Goal: Transaction & Acquisition: Purchase product/service

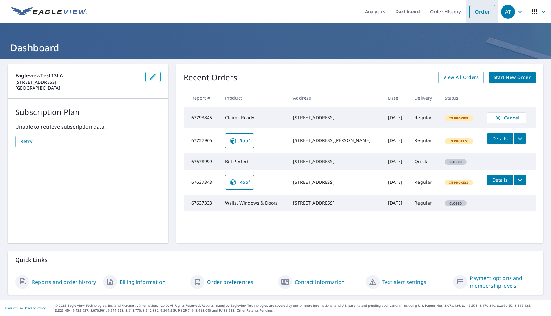
click at [477, 13] on link "Order" at bounding box center [482, 11] width 26 height 13
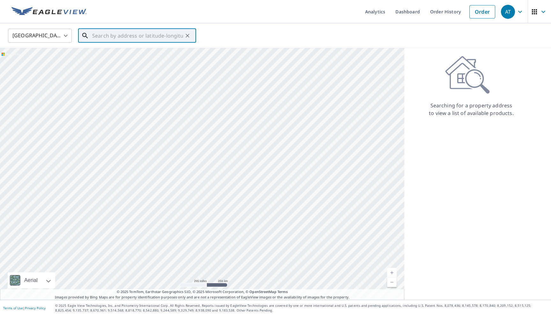
click at [153, 38] on input "text" at bounding box center [137, 36] width 91 height 18
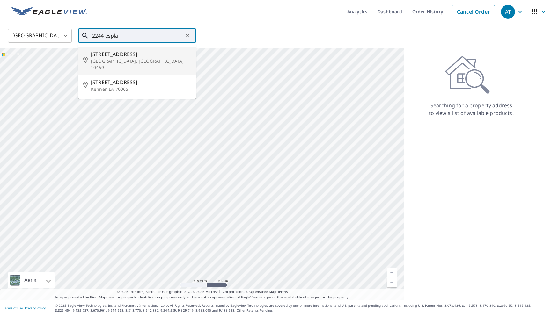
click at [143, 64] on p "[GEOGRAPHIC_DATA], [GEOGRAPHIC_DATA] 10469" at bounding box center [141, 64] width 100 height 13
type input "[STREET_ADDRESS]"
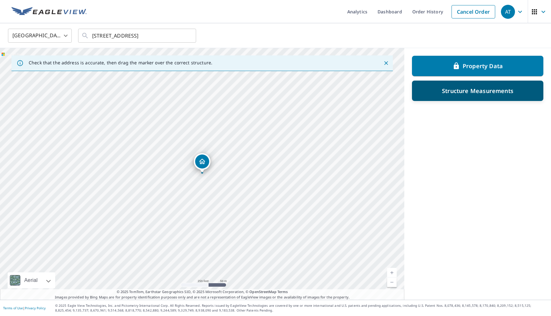
click at [478, 97] on div "Structure Measurements" at bounding box center [477, 91] width 131 height 20
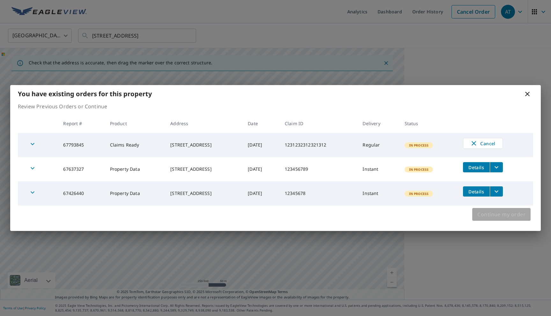
click at [482, 215] on span "Continue my order" at bounding box center [501, 214] width 48 height 9
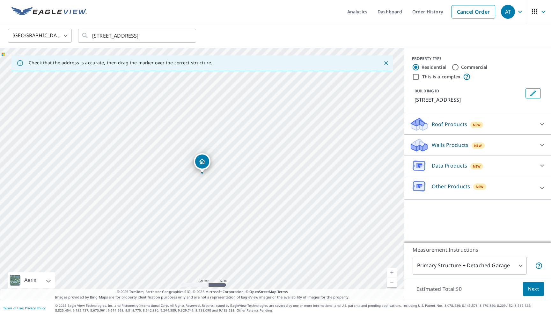
click at [450, 166] on p "Data Products" at bounding box center [449, 166] width 35 height 8
click at [428, 182] on p "Property Data" at bounding box center [436, 182] width 35 height 8
click at [419, 182] on input "Property Data $5" at bounding box center [414, 183] width 10 height 8
checkbox input "true"
type input "5"
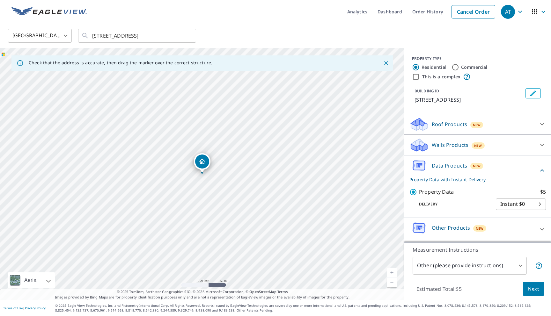
click at [531, 287] on span "Next" at bounding box center [533, 289] width 11 height 8
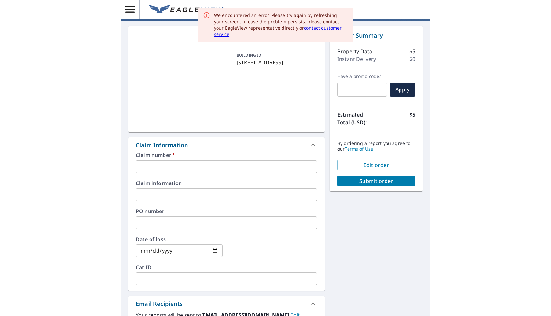
scroll to position [51, 0]
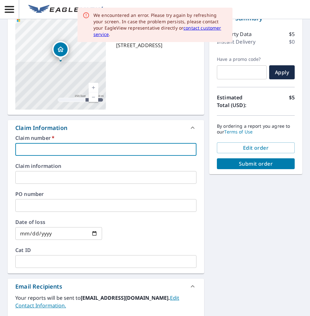
click at [90, 154] on input "text" at bounding box center [105, 149] width 181 height 13
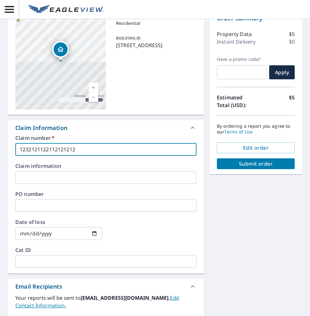
type input "1232121122112121212"
click at [237, 167] on button "Submit order" at bounding box center [256, 163] width 78 height 11
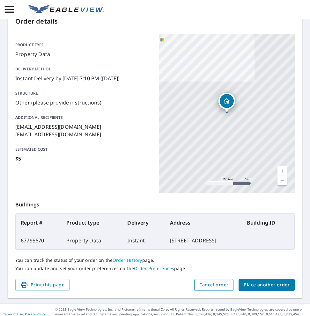
click at [220, 289] on button "Cancel order" at bounding box center [214, 285] width 40 height 12
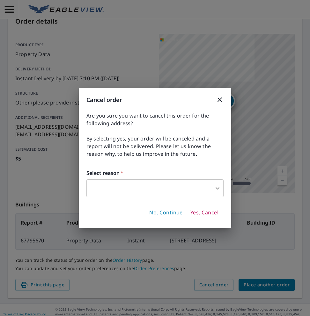
click at [208, 210] on span "Yes, Cancel" at bounding box center [204, 212] width 28 height 7
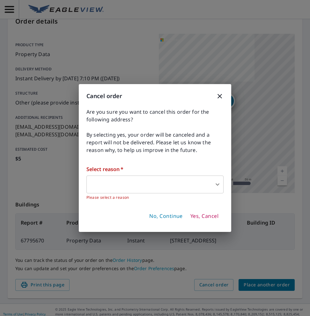
click at [192, 185] on body "AT AT Order Submitted Order details Product type Property Data Delivery method …" at bounding box center [155, 158] width 310 height 316
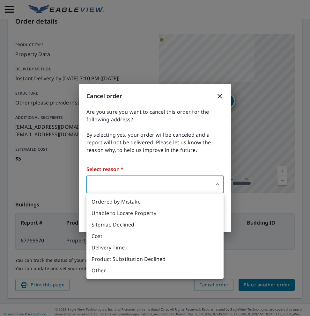
click at [189, 198] on li "Ordered by Mistake" at bounding box center [154, 201] width 137 height 11
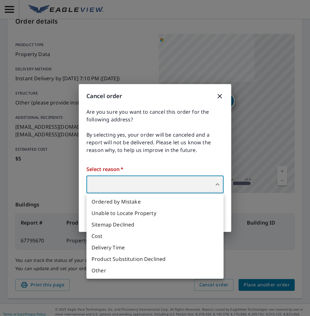
type input "30"
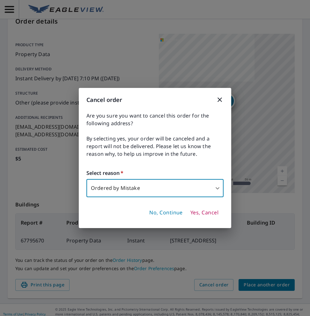
click at [203, 216] on span "Yes, Cancel" at bounding box center [204, 212] width 28 height 7
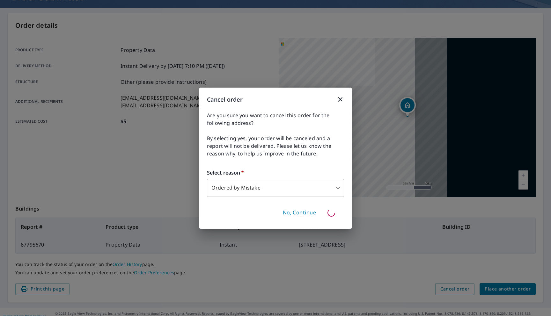
scroll to position [55, 0]
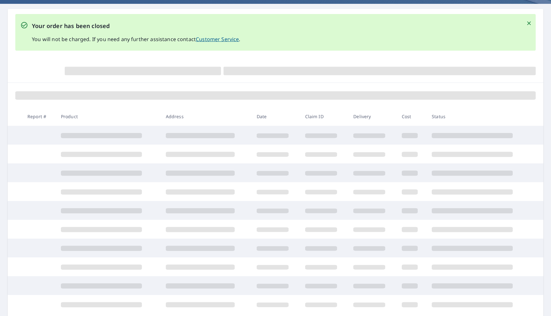
click at [530, 23] on icon "Close" at bounding box center [529, 23] width 6 height 6
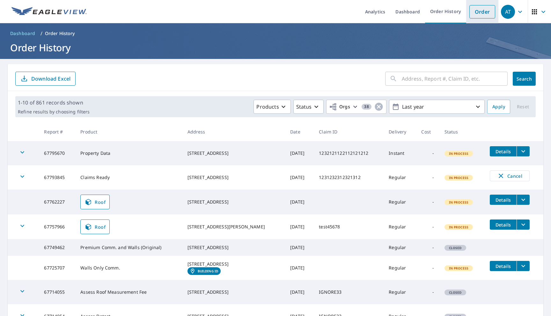
click at [484, 12] on link "Order" at bounding box center [482, 11] width 26 height 13
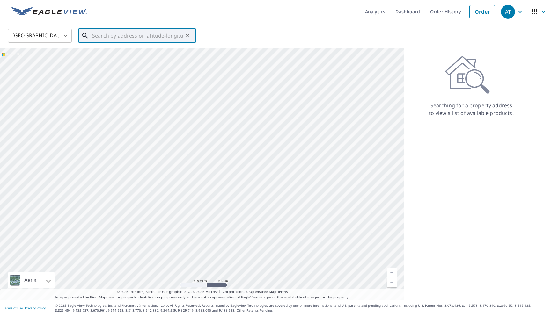
click at [154, 30] on input "text" at bounding box center [137, 36] width 91 height 18
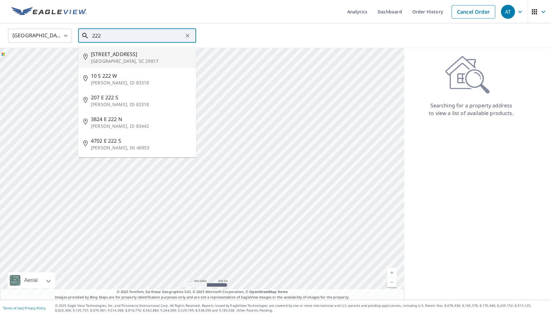
click at [114, 64] on li "[STREET_ADDRESS]" at bounding box center [137, 58] width 118 height 22
type input "[STREET_ADDRESS]"
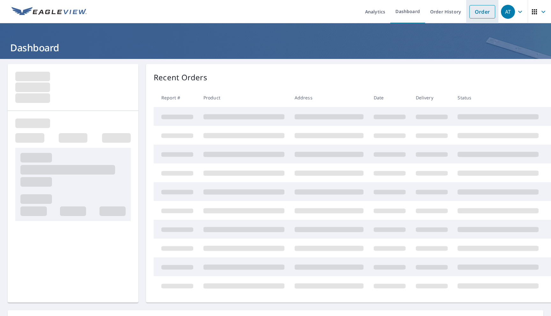
click at [478, 15] on link "Order" at bounding box center [482, 11] width 26 height 13
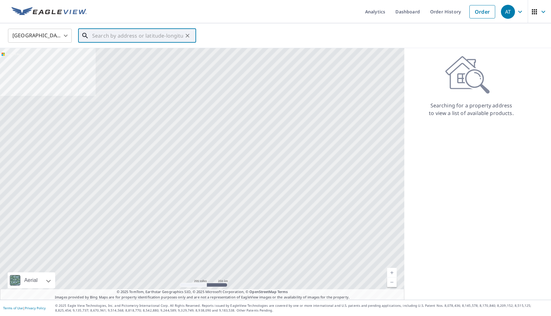
click at [110, 37] on input "text" at bounding box center [137, 36] width 91 height 18
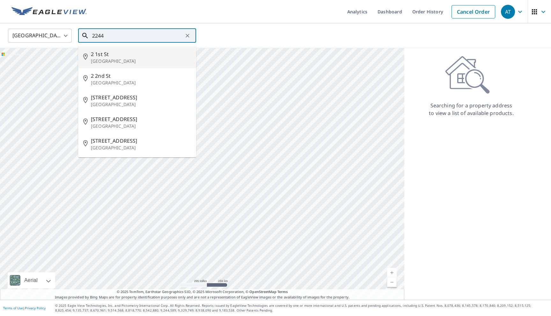
click at [105, 62] on p "[GEOGRAPHIC_DATA]" at bounding box center [141, 61] width 100 height 6
type input "2 1st St Colonial Beach, VA 22443"
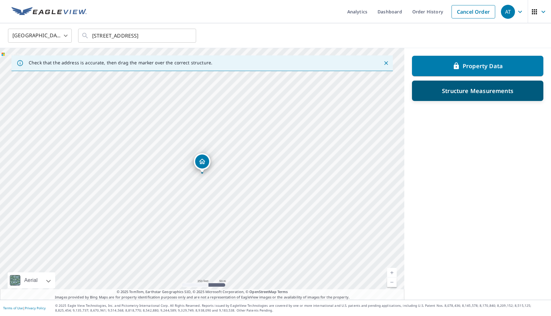
click at [453, 91] on p "Structure Measurements" at bounding box center [477, 91] width 71 height 8
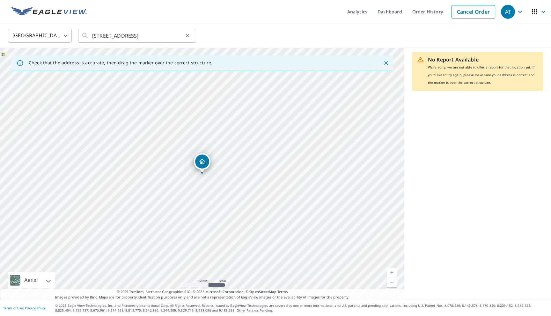
click at [185, 37] on icon "Clear" at bounding box center [187, 36] width 6 height 6
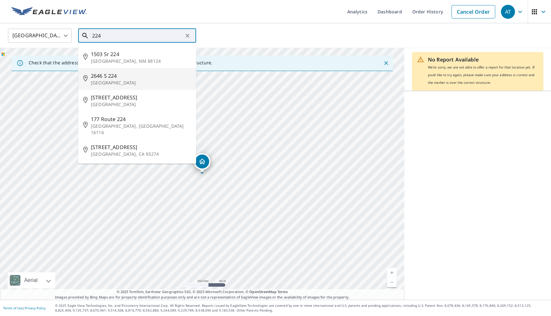
click at [152, 72] on span "2646 S 224" at bounding box center [141, 76] width 100 height 8
type input "2646 S 224 New Haven, OH 44850"
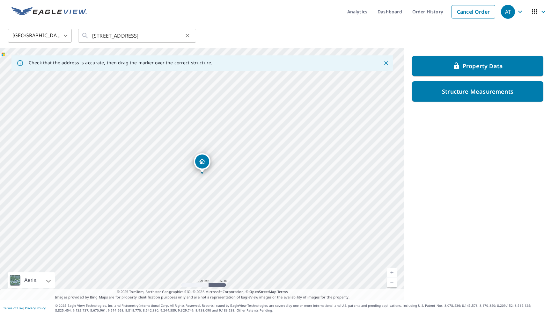
click at [185, 37] on icon "Clear" at bounding box center [187, 36] width 6 height 6
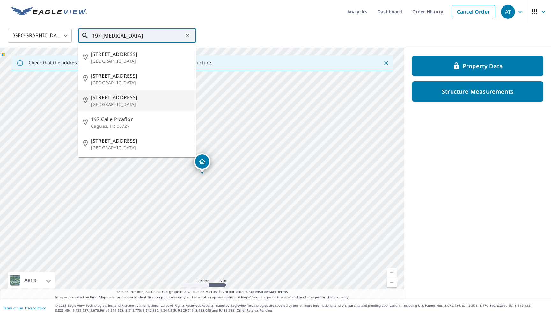
click at [134, 96] on span "197 Picadilly Ln" at bounding box center [141, 98] width 100 height 8
type input "197 Picadilly Ln Johnson City, TN 37615"
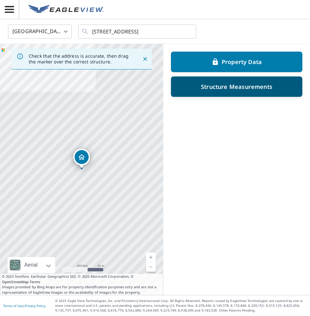
click at [232, 84] on p "Structure Measurements" at bounding box center [236, 87] width 71 height 8
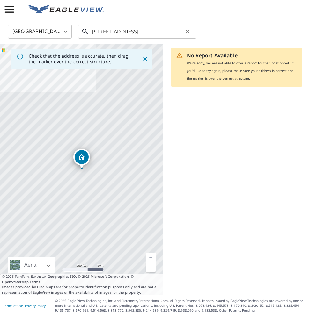
click at [168, 33] on input "[STREET_ADDRESS]" at bounding box center [137, 32] width 91 height 18
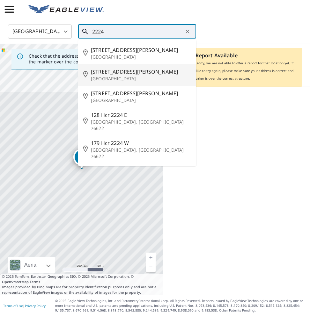
click at [128, 77] on p "Arlington, VA 22243" at bounding box center [141, 79] width 100 height 6
type input "1421 Jefferson Davis Hwy Arlington, VA 22243"
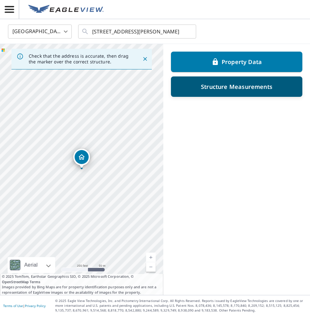
click at [244, 92] on div "Structure Measurements" at bounding box center [236, 87] width 131 height 20
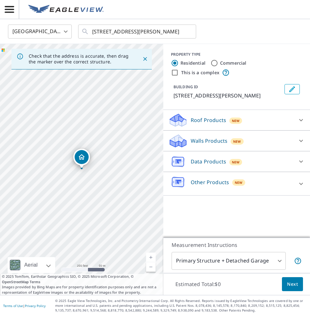
click at [211, 169] on div "Data Products New" at bounding box center [230, 161] width 125 height 15
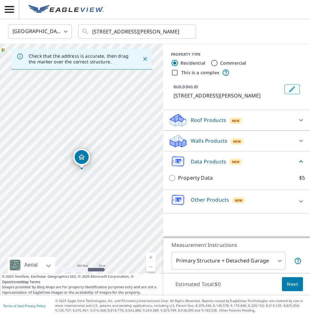
click at [192, 182] on p "Property Data" at bounding box center [195, 178] width 35 height 8
click at [178, 182] on input "Property Data $5" at bounding box center [173, 178] width 10 height 8
checkbox input "true"
type input "5"
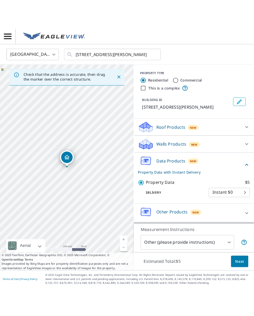
scroll to position [7, 0]
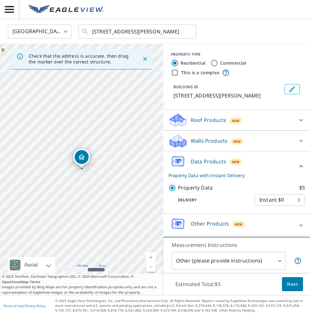
click at [289, 284] on span "Next" at bounding box center [292, 285] width 11 height 8
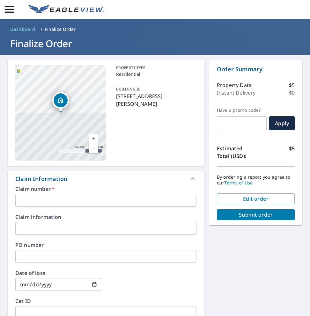
click at [78, 196] on input "text" at bounding box center [105, 200] width 181 height 13
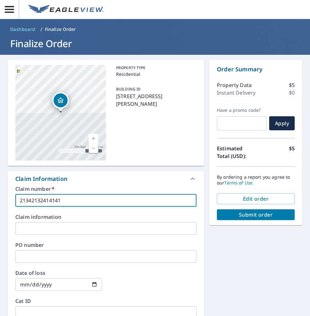
type input "21342132414141"
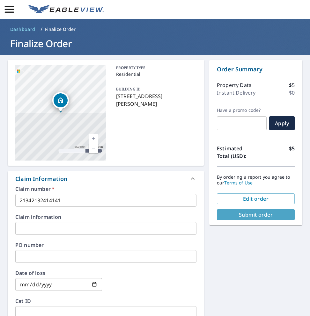
click at [254, 219] on button "Submit order" at bounding box center [256, 214] width 78 height 11
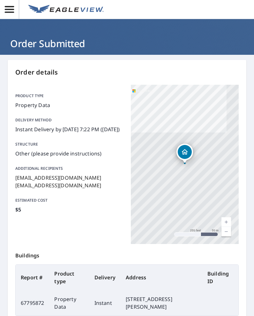
drag, startPoint x: 45, startPoint y: 136, endPoint x: 9, endPoint y: 129, distance: 36.5
click at [9, 129] on div "Order details Product type Property Data Delivery method Instant Delivery by 10…" at bounding box center [127, 212] width 238 height 305
copy p "Instant Delivery by 10/9/2025 7:22 PM (Thursday)"
